Goal: Information Seeking & Learning: Learn about a topic

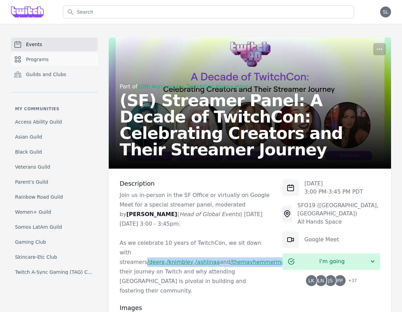
click at [43, 62] on span "Programs" at bounding box center [37, 59] width 23 height 7
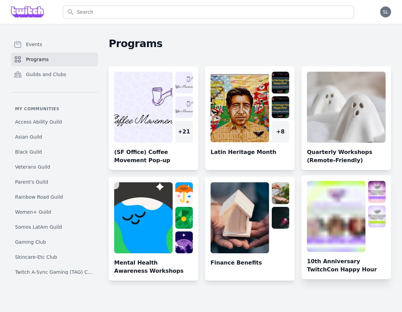
click at [347, 216] on link at bounding box center [345, 230] width 89 height 98
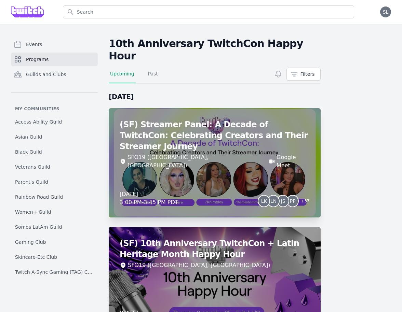
click at [238, 170] on div "(SF) Streamer Panel: A Decade of TwitchCon: Celebrating Creators and Their Stre…" at bounding box center [215, 162] width 212 height 109
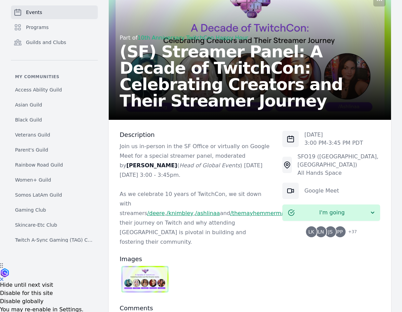
scroll to position [65, 0]
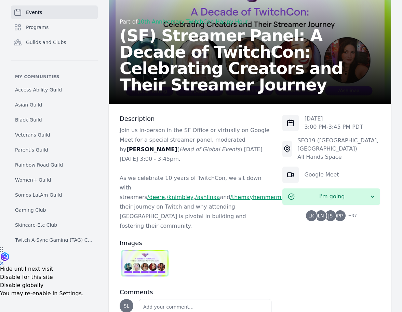
click at [160, 250] on img at bounding box center [144, 263] width 47 height 27
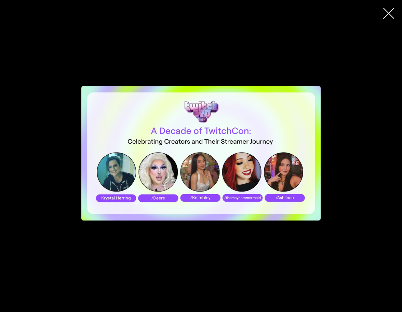
click at [386, 12] on icon "button" at bounding box center [388, 13] width 11 height 11
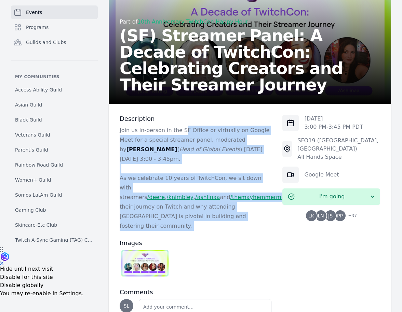
drag, startPoint x: 182, startPoint y: 135, endPoint x: 184, endPoint y: 231, distance: 96.6
click at [184, 230] on div "Description Join us in-person in the SF Office or virtually on Google Meet for …" at bounding box center [196, 231] width 152 height 232
click at [184, 239] on h3 "Images" at bounding box center [196, 243] width 152 height 8
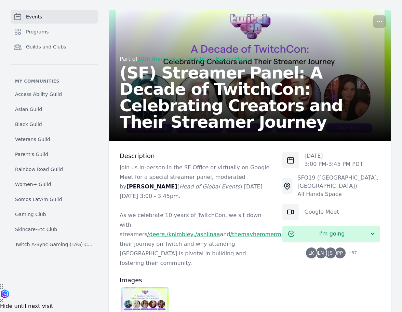
scroll to position [0, 0]
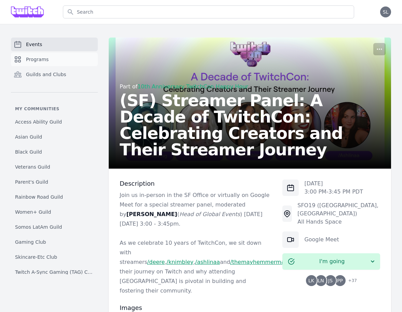
click at [61, 59] on link "Programs" at bounding box center [54, 60] width 87 height 14
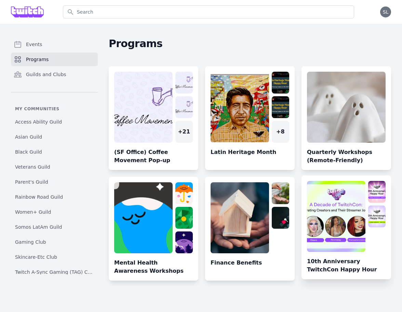
click at [322, 203] on link at bounding box center [345, 230] width 89 height 98
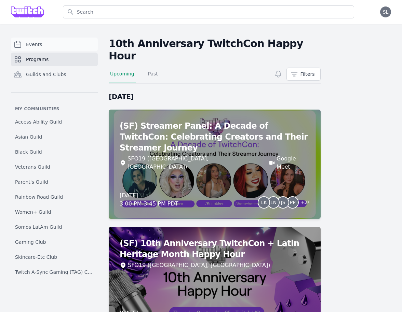
click at [50, 48] on link "Events" at bounding box center [54, 45] width 87 height 14
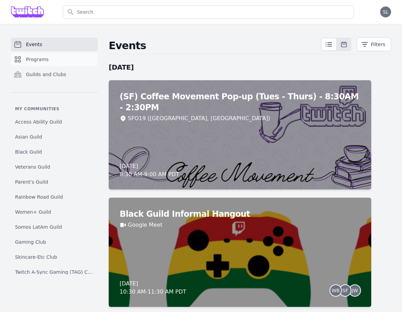
click at [47, 64] on link "Programs" at bounding box center [54, 60] width 87 height 14
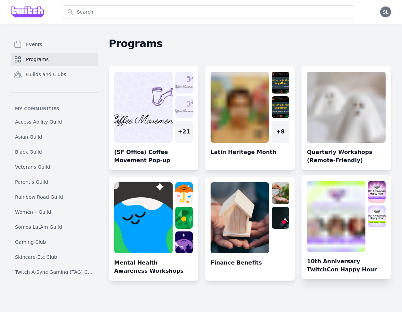
click at [345, 209] on link at bounding box center [345, 230] width 89 height 98
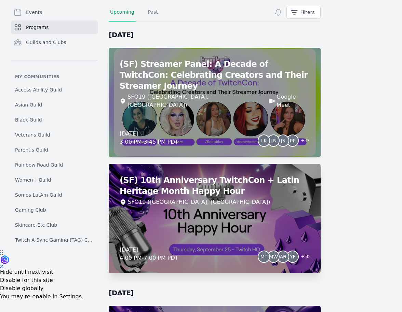
scroll to position [52, 0]
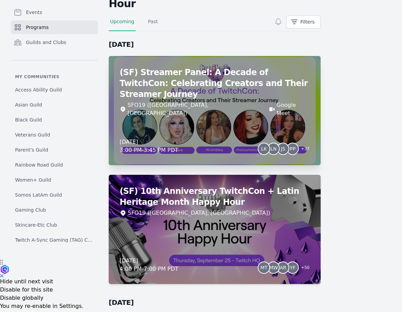
click at [217, 115] on div "(SF) Streamer Panel: A Decade of TwitchCon: Celebrating Creators and Their Stre…" at bounding box center [215, 110] width 212 height 109
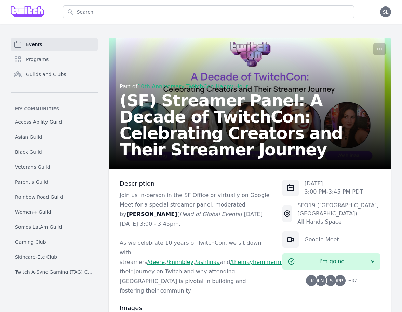
scroll to position [13, 0]
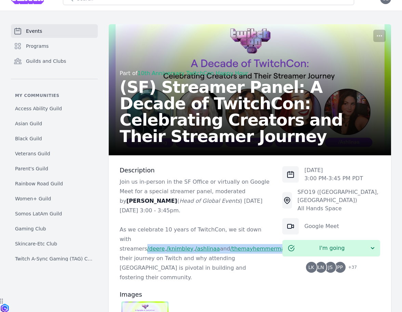
drag, startPoint x: 145, startPoint y: 237, endPoint x: 174, endPoint y: 250, distance: 31.7
click at [174, 250] on p "As we celebrate 10 years of TwitchCon, we sit down with streamers /deere , /kni…" at bounding box center [196, 253] width 152 height 57
copy p "/deere , /knimbley , /ashlinaa and /themayhemmermaid"
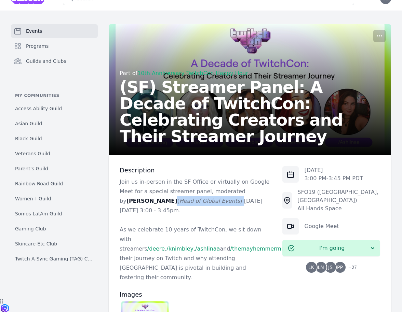
drag, startPoint x: 179, startPoint y: 202, endPoint x: 119, endPoint y: 204, distance: 60.1
click at [119, 204] on div "Description Join us in-person in the SF Office or virtually on Google Meet for …" at bounding box center [250, 282] width 282 height 254
copy p "( Head of Global Events )"
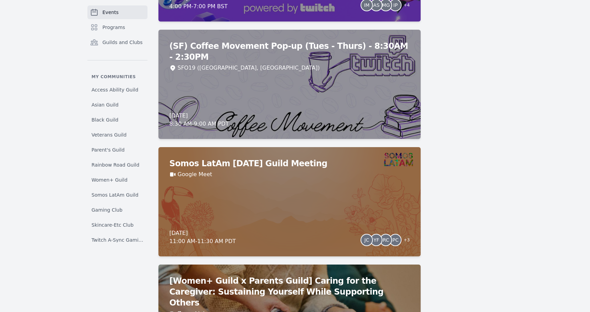
scroll to position [805, 0]
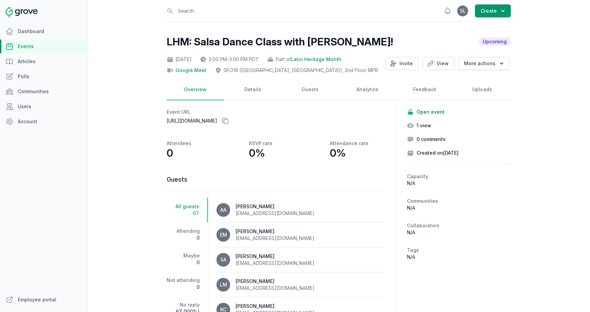
click at [27, 48] on link "Events" at bounding box center [43, 47] width 87 height 14
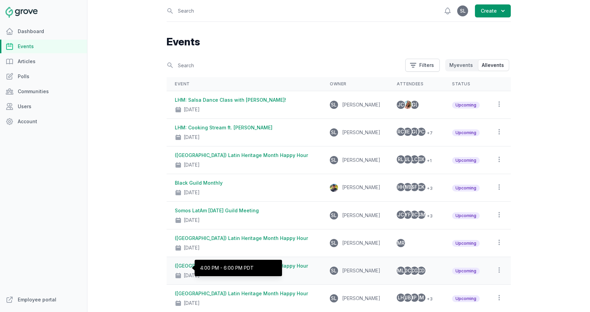
scroll to position [7, 0]
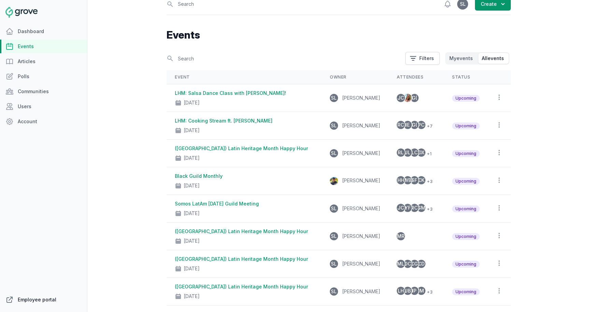
click at [42, 297] on link "Employee portal" at bounding box center [43, 300] width 87 height 14
